Goal: Task Accomplishment & Management: Manage account settings

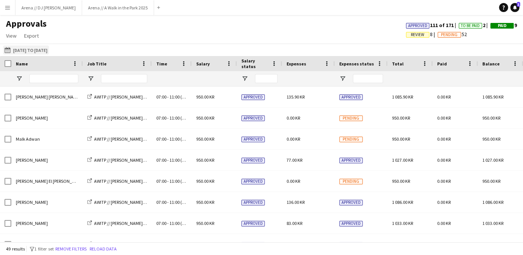
click at [49, 51] on button "[DATE] to [DATE] [DATE] to [DATE]" at bounding box center [26, 50] width 46 height 9
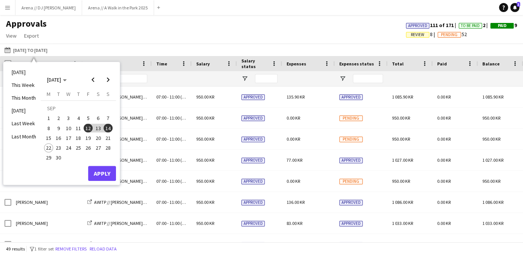
click at [89, 118] on span "5" at bounding box center [88, 118] width 9 height 9
click at [108, 120] on span "7" at bounding box center [108, 118] width 9 height 9
click at [107, 174] on button "Apply" at bounding box center [102, 173] width 28 height 15
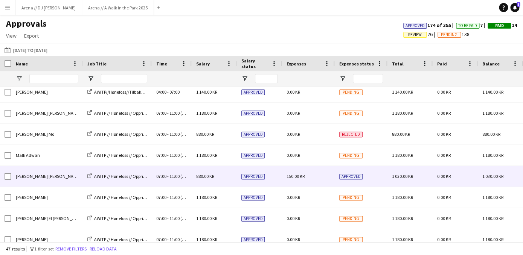
scroll to position [2, 0]
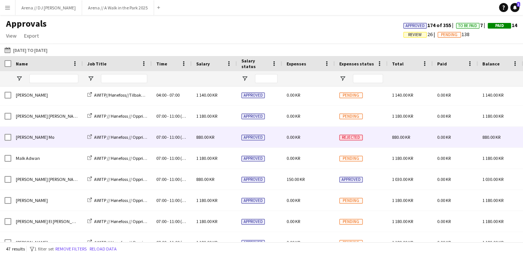
click at [317, 143] on div "0.00 KR" at bounding box center [308, 137] width 53 height 21
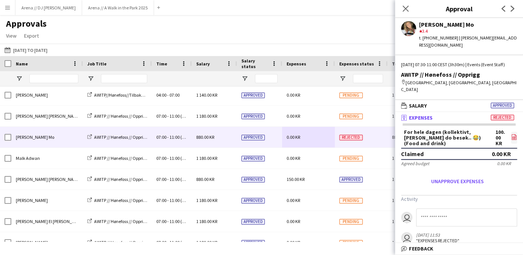
click at [514, 134] on icon "file-image" at bounding box center [514, 137] width 6 height 6
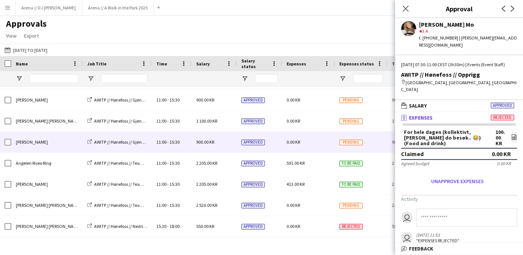
scroll to position [513, 0]
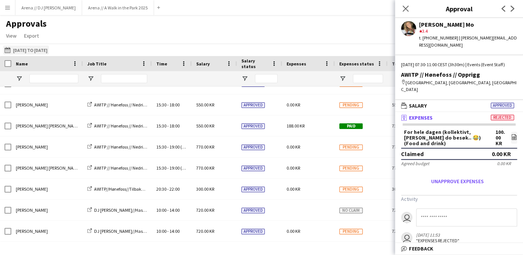
click at [47, 52] on button "[DATE] to [DATE] [DATE] to [DATE]" at bounding box center [26, 50] width 46 height 9
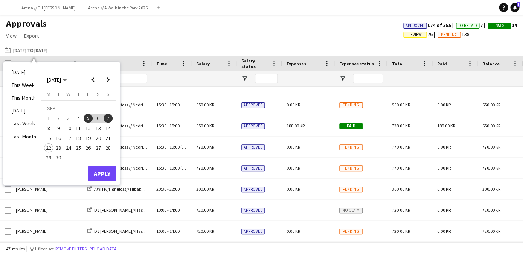
click at [90, 130] on span "12" at bounding box center [88, 128] width 9 height 9
click at [113, 129] on span "14" at bounding box center [108, 128] width 9 height 9
click at [110, 177] on button "Apply" at bounding box center [102, 173] width 28 height 15
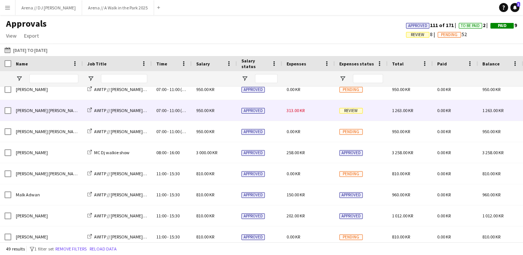
click at [328, 114] on div "313.00 KR" at bounding box center [308, 110] width 53 height 21
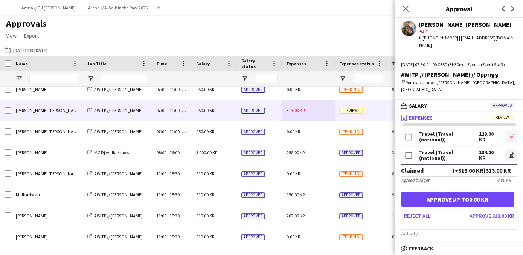
click at [511, 133] on icon "file-image" at bounding box center [511, 136] width 6 height 6
click at [510, 154] on icon at bounding box center [511, 155] width 3 height 2
click at [508, 133] on icon "file-image" at bounding box center [511, 136] width 6 height 6
click at [510, 152] on icon "file-image" at bounding box center [511, 155] width 6 height 6
click at [512, 136] on icon at bounding box center [511, 137] width 3 height 2
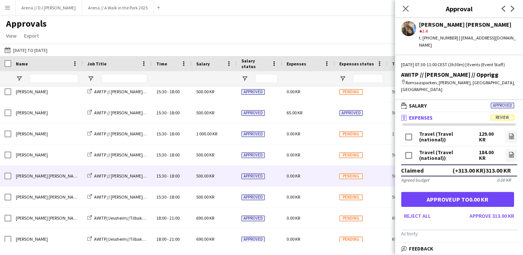
scroll to position [878, 0]
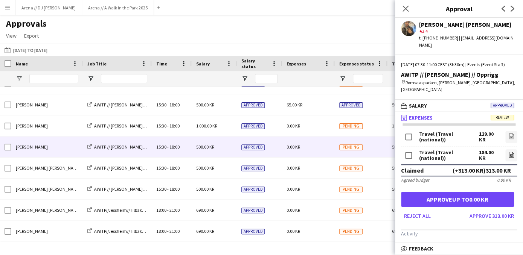
click at [311, 151] on div "0.00 KR" at bounding box center [308, 147] width 53 height 21
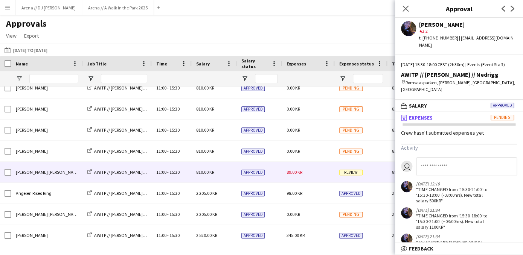
scroll to position [486, 0]
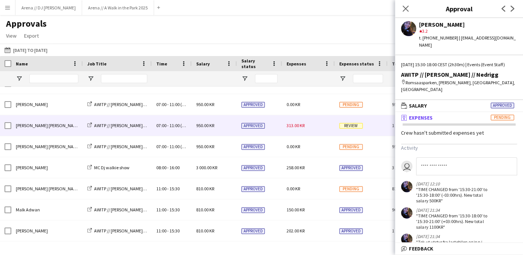
click at [321, 122] on div "313.00 KR" at bounding box center [308, 125] width 53 height 21
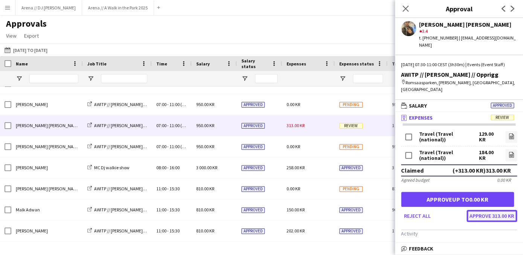
click at [482, 210] on button "Approve 313.00 KR" at bounding box center [492, 216] width 50 height 12
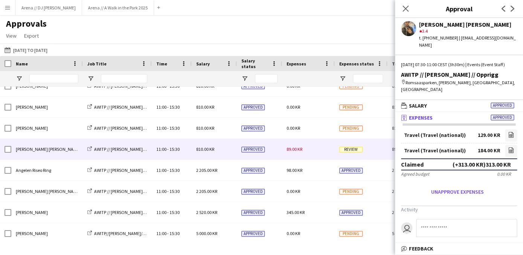
click at [319, 150] on div "89.00 KR" at bounding box center [308, 149] width 53 height 21
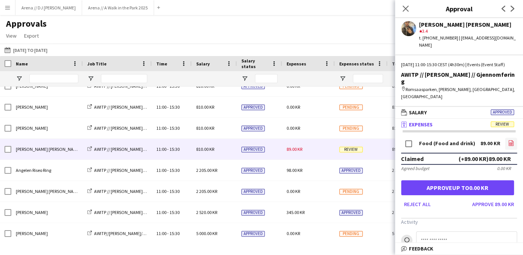
click at [511, 140] on icon "file-image" at bounding box center [511, 143] width 6 height 6
click at [492, 198] on button "Approve 89.00 KR" at bounding box center [493, 204] width 48 height 12
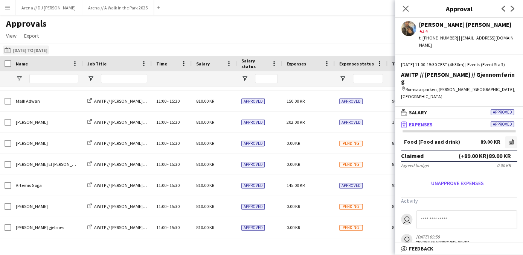
click at [35, 49] on button "[DATE] to [DATE] [DATE] to [DATE]" at bounding box center [26, 50] width 46 height 9
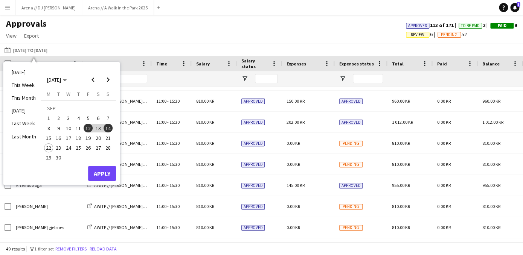
click at [50, 121] on span "1" at bounding box center [48, 118] width 9 height 9
click at [109, 138] on span "21" at bounding box center [108, 138] width 9 height 9
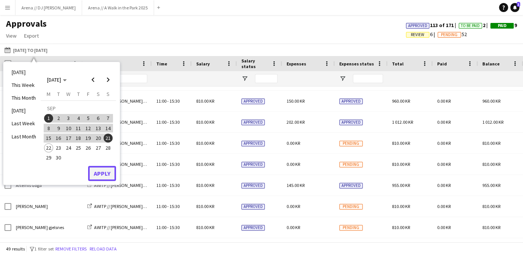
click at [105, 172] on button "Apply" at bounding box center [102, 173] width 28 height 15
